Goal: Book appointment/travel/reservation

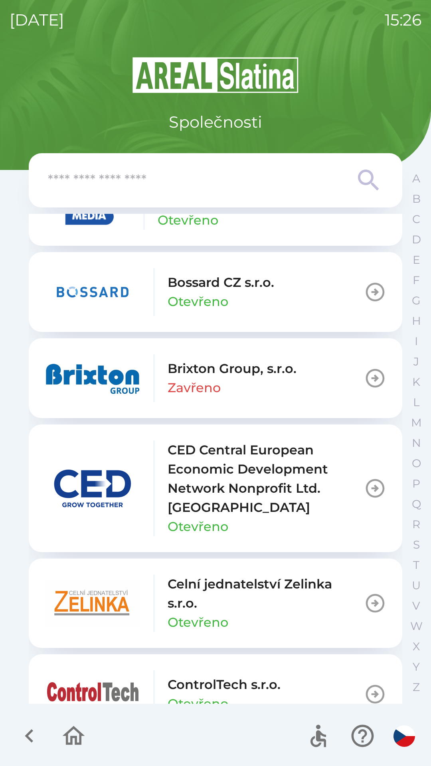
scroll to position [1109, 0]
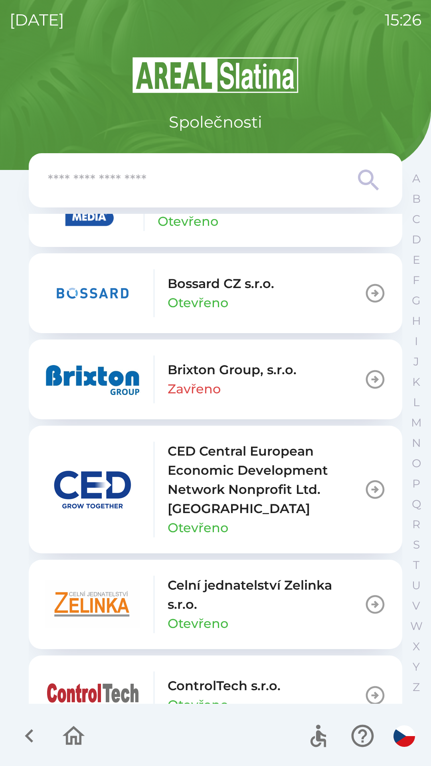
click at [366, 372] on icon "button" at bounding box center [375, 379] width 19 height 19
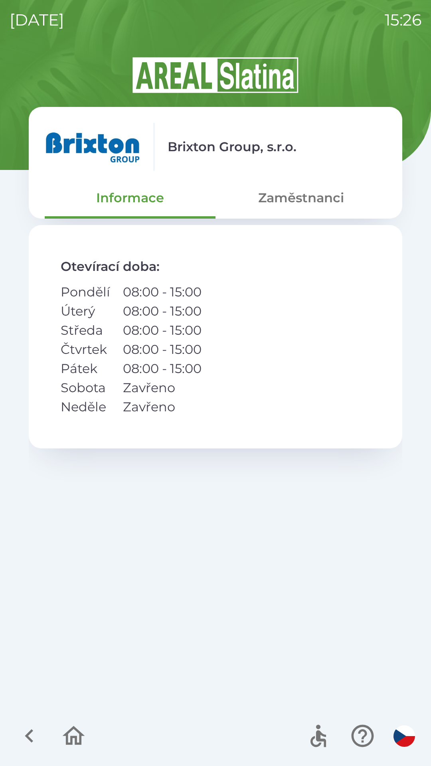
click at [307, 202] on button "Zaměstnanci" at bounding box center [300, 197] width 171 height 29
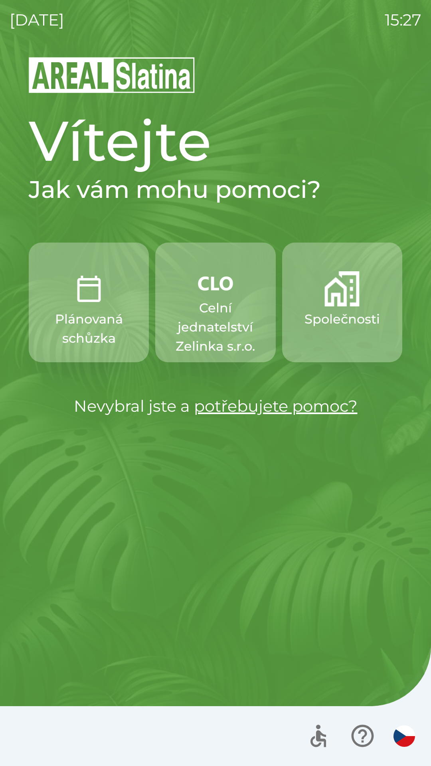
click at [337, 296] on img "button" at bounding box center [341, 288] width 35 height 35
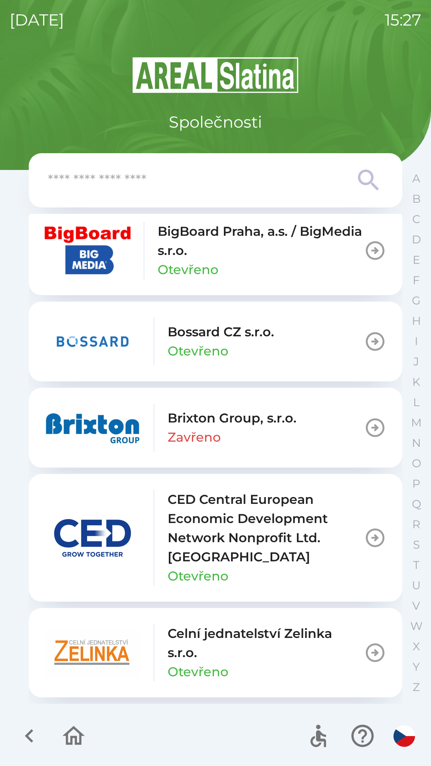
scroll to position [1062, 0]
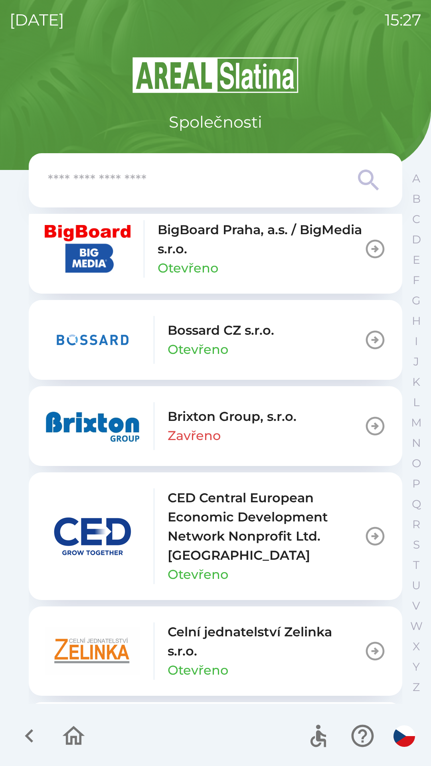
click at [366, 420] on icon "button" at bounding box center [375, 426] width 19 height 19
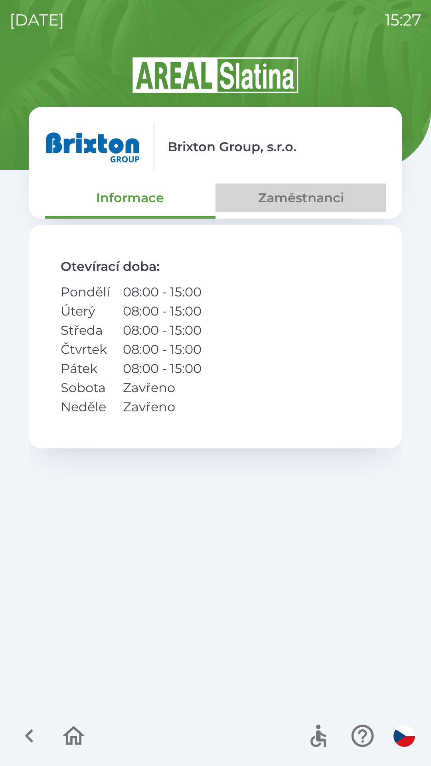
click at [299, 193] on button "Zaměstnanci" at bounding box center [300, 197] width 171 height 29
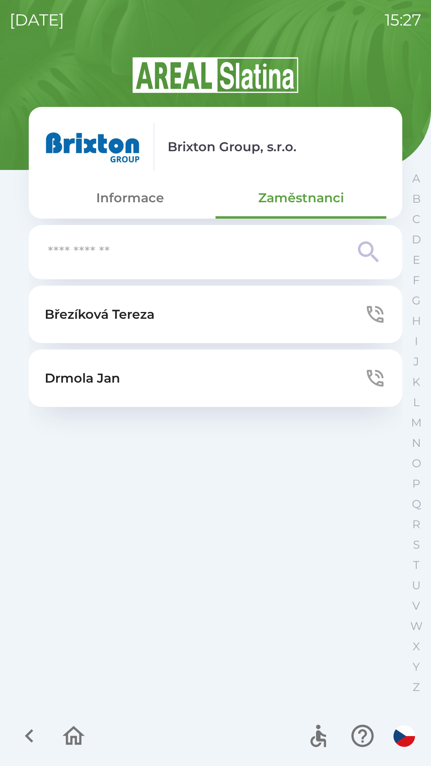
click at [351, 254] on input "text" at bounding box center [199, 252] width 303 height 22
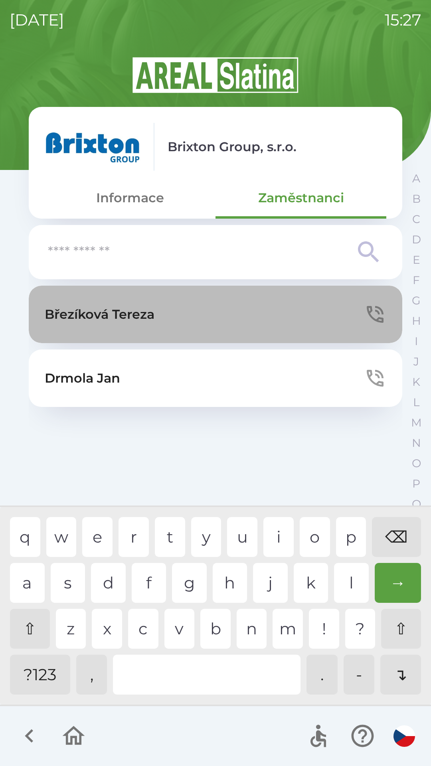
click at [370, 309] on icon "button" at bounding box center [375, 314] width 17 height 17
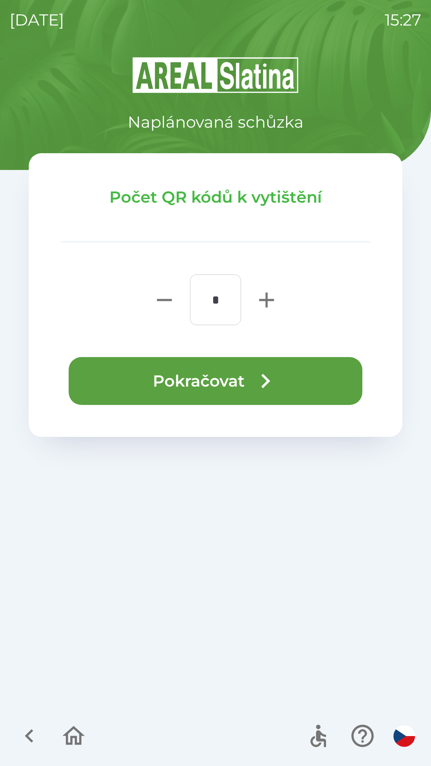
click at [247, 380] on button "Pokračovat" at bounding box center [216, 381] width 294 height 48
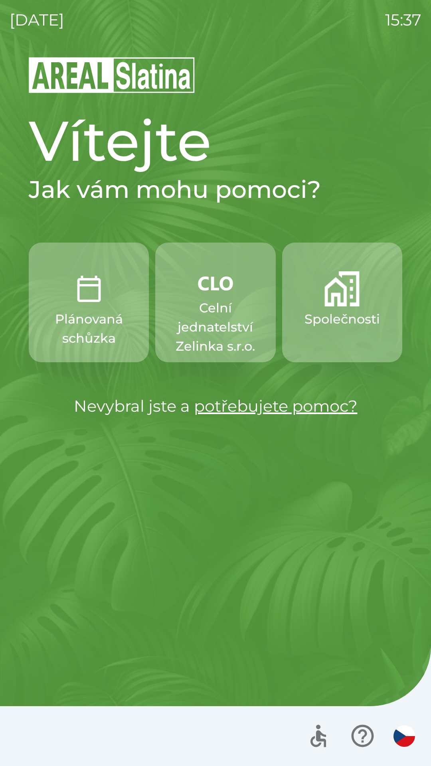
click at [216, 310] on p "Celní jednatelství Zelinka s.r.o." at bounding box center [215, 326] width 82 height 57
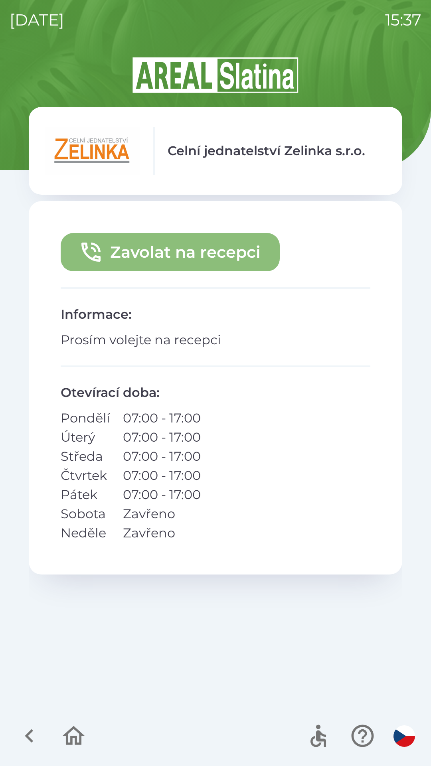
click at [195, 250] on button "Zavolat na recepci" at bounding box center [170, 252] width 219 height 38
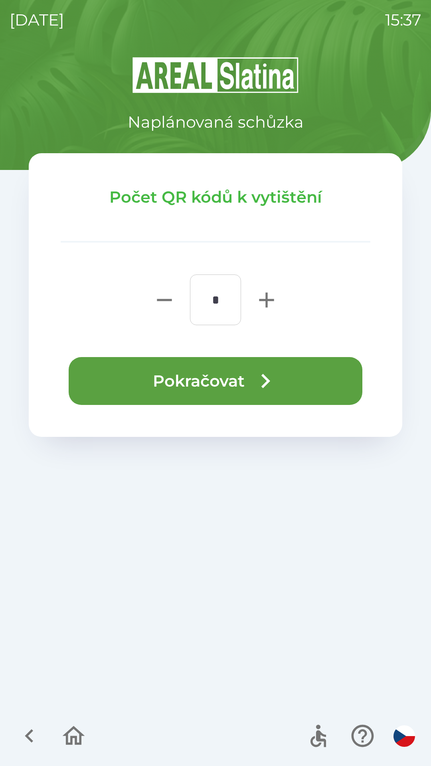
click at [236, 376] on button "Pokračovat" at bounding box center [216, 381] width 294 height 48
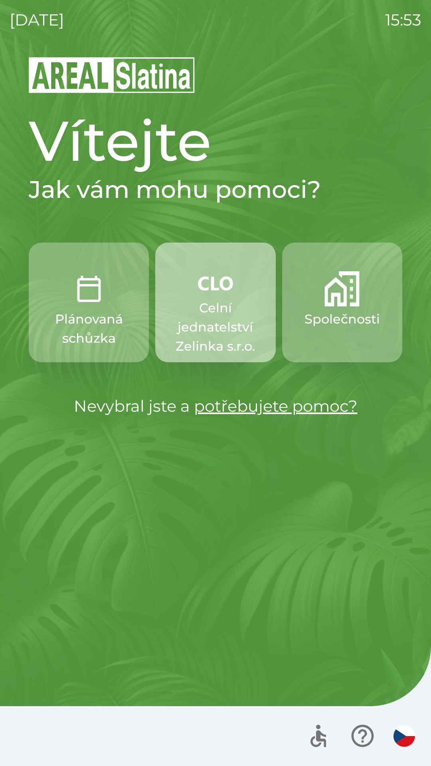
click at [211, 300] on p "Celní jednatelství Zelinka s.r.o." at bounding box center [215, 326] width 82 height 57
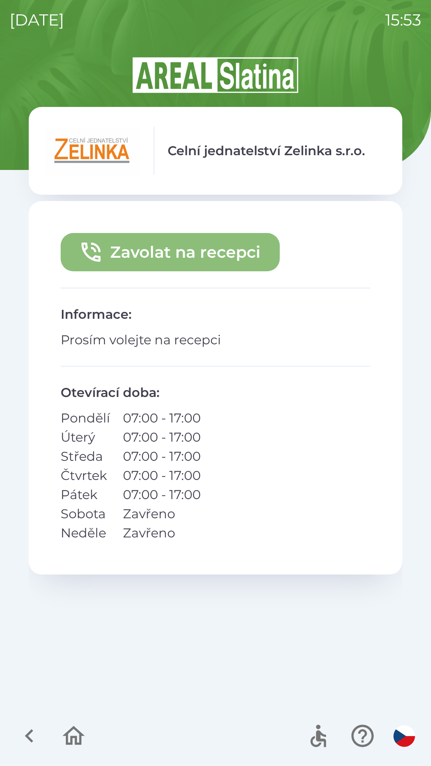
click at [148, 244] on button "Zavolat na recepci" at bounding box center [170, 252] width 219 height 38
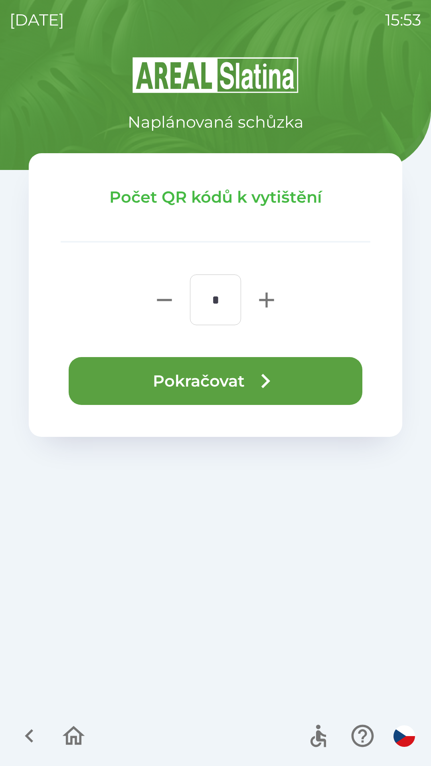
click at [212, 384] on button "Pokračovat" at bounding box center [216, 381] width 294 height 48
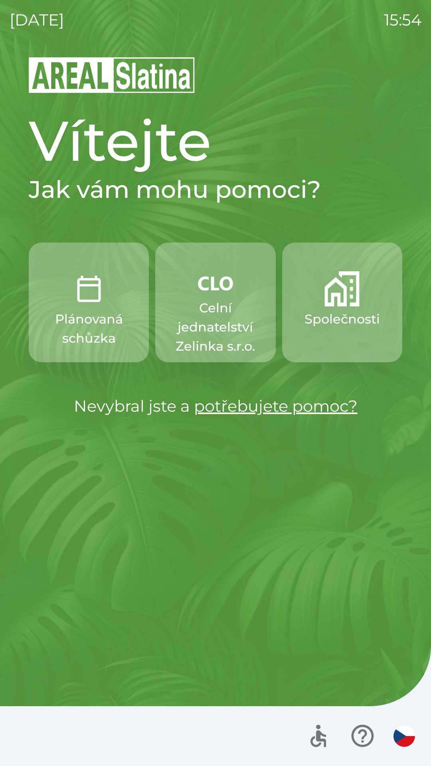
click at [337, 308] on button "Společnosti" at bounding box center [342, 302] width 120 height 120
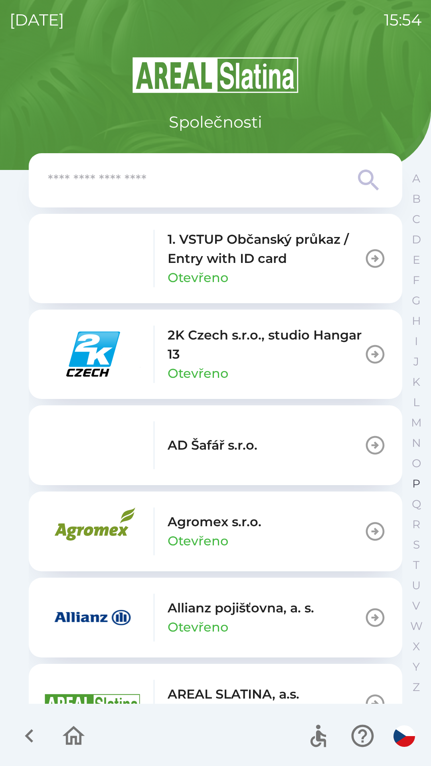
click at [414, 481] on p "P" at bounding box center [416, 484] width 8 height 14
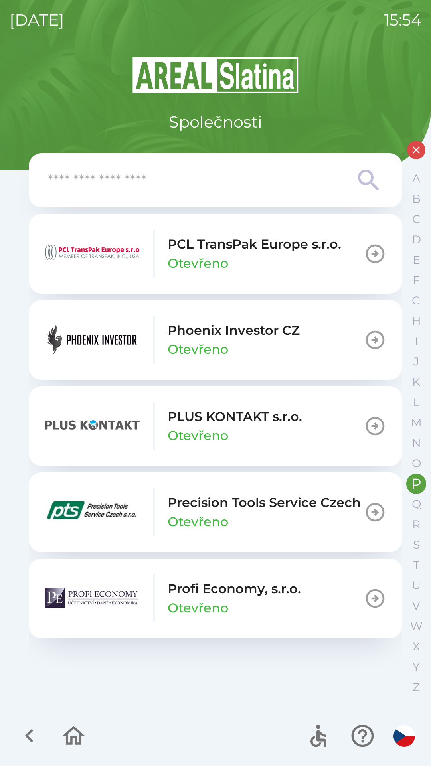
click at [337, 343] on button "Phoenix Investor CZ Otevřeno" at bounding box center [215, 340] width 373 height 80
